Goal: Task Accomplishment & Management: Use online tool/utility

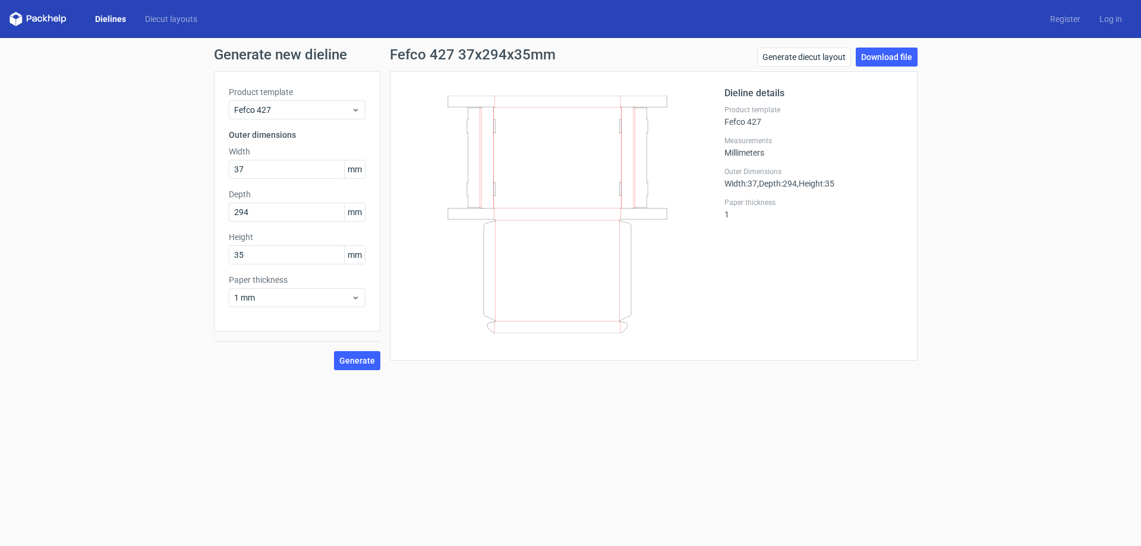
type input "371"
click at [1, 205] on div "Generate new dieline Product template Fefco 427 Outer dimensions Width 371 mm D…" at bounding box center [570, 209] width 1141 height 342
type input "219"
type input "4"
type input "38"
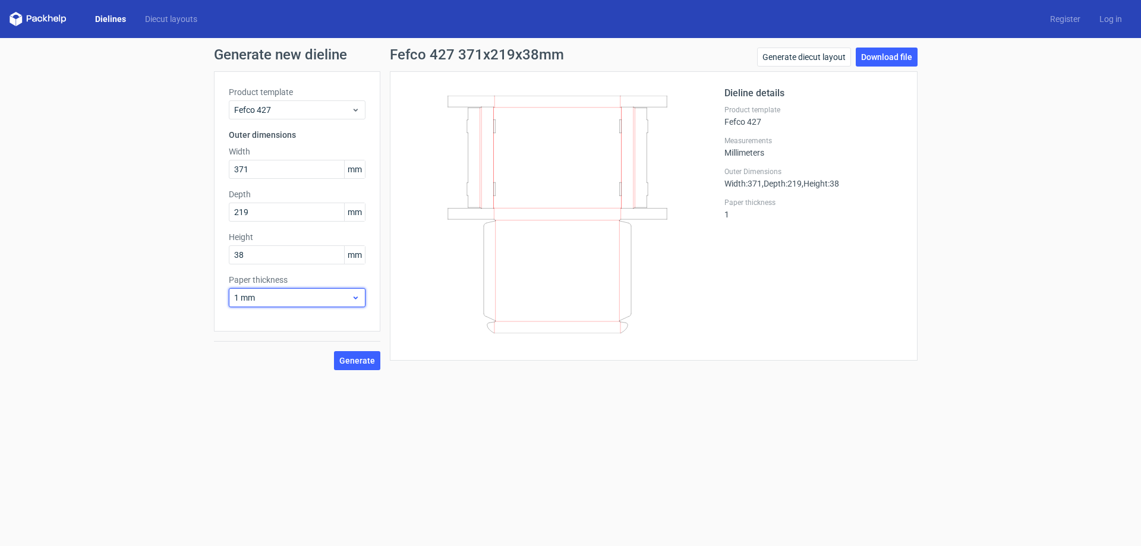
click at [277, 304] on div "1 mm" at bounding box center [297, 297] width 137 height 19
click at [264, 341] on div "0.5 mm" at bounding box center [297, 342] width 127 height 19
click at [354, 358] on span "Generate" at bounding box center [357, 361] width 36 height 8
click at [886, 56] on link "Download file" at bounding box center [887, 57] width 62 height 19
click at [360, 1] on div "Dielines Diecut layouts Register Log in" at bounding box center [570, 19] width 1141 height 38
